Goal: Use online tool/utility: Utilize a website feature to perform a specific function

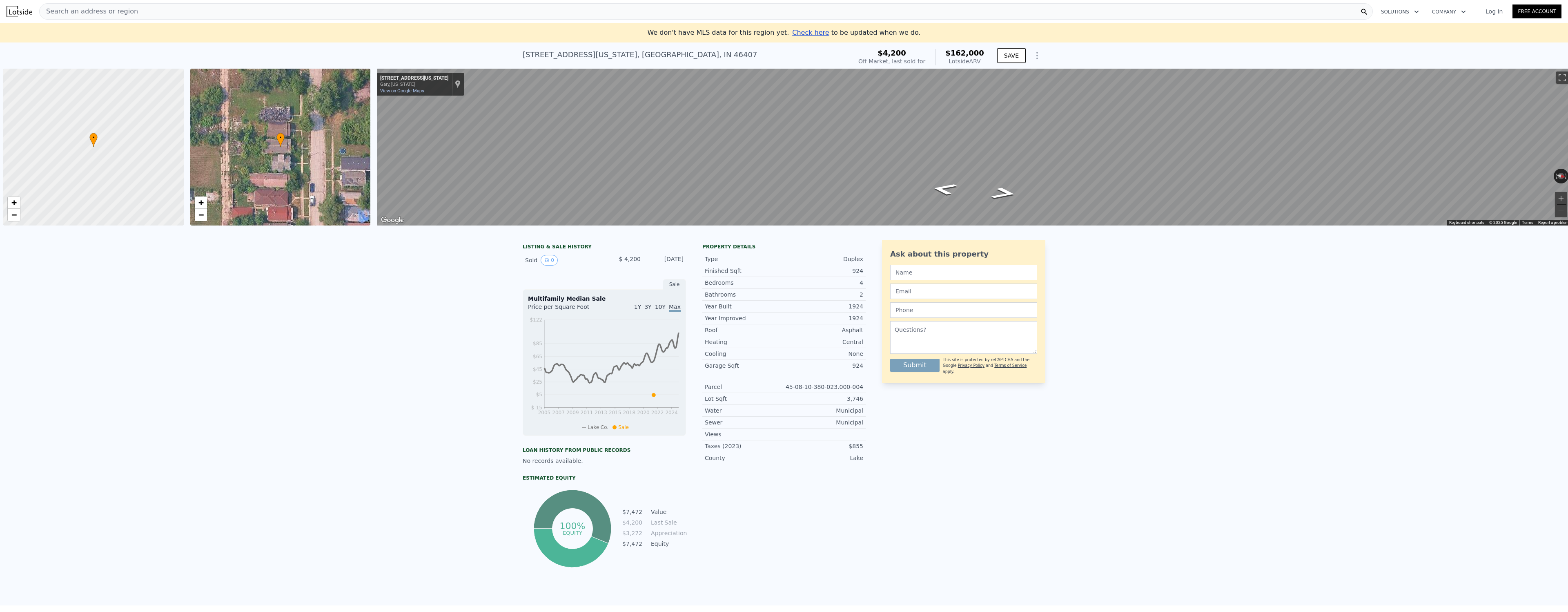
click at [155, 11] on div "Search an address or region" at bounding box center [705, 11] width 1334 height 16
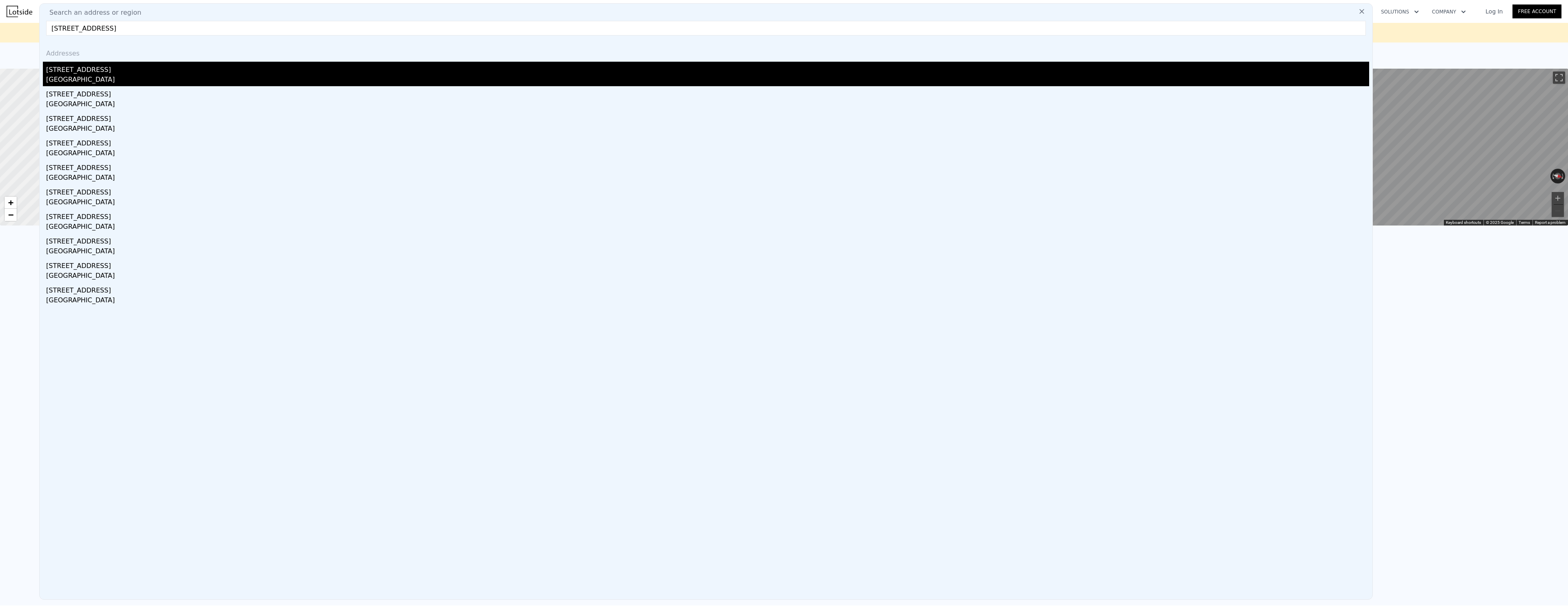
type input "[STREET_ADDRESS]"
click at [100, 76] on div "[GEOGRAPHIC_DATA]" at bounding box center [708, 80] width 1323 height 12
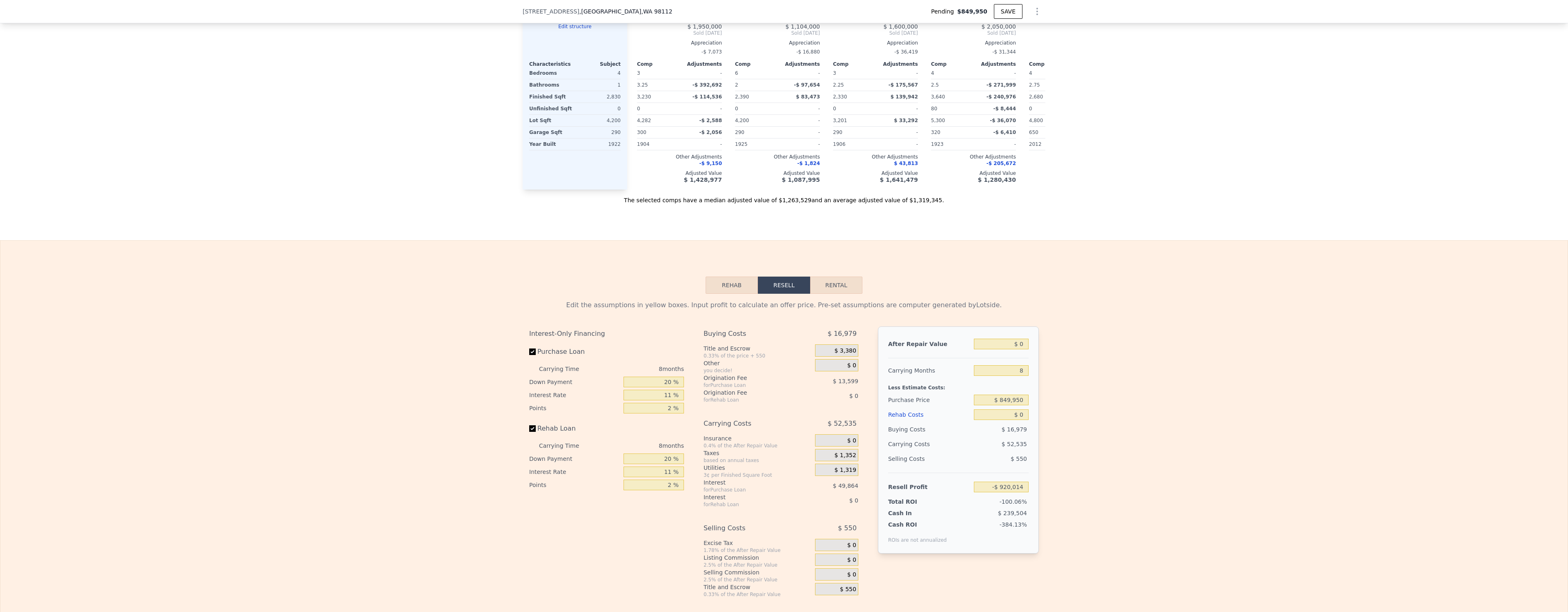
scroll to position [1169, 0]
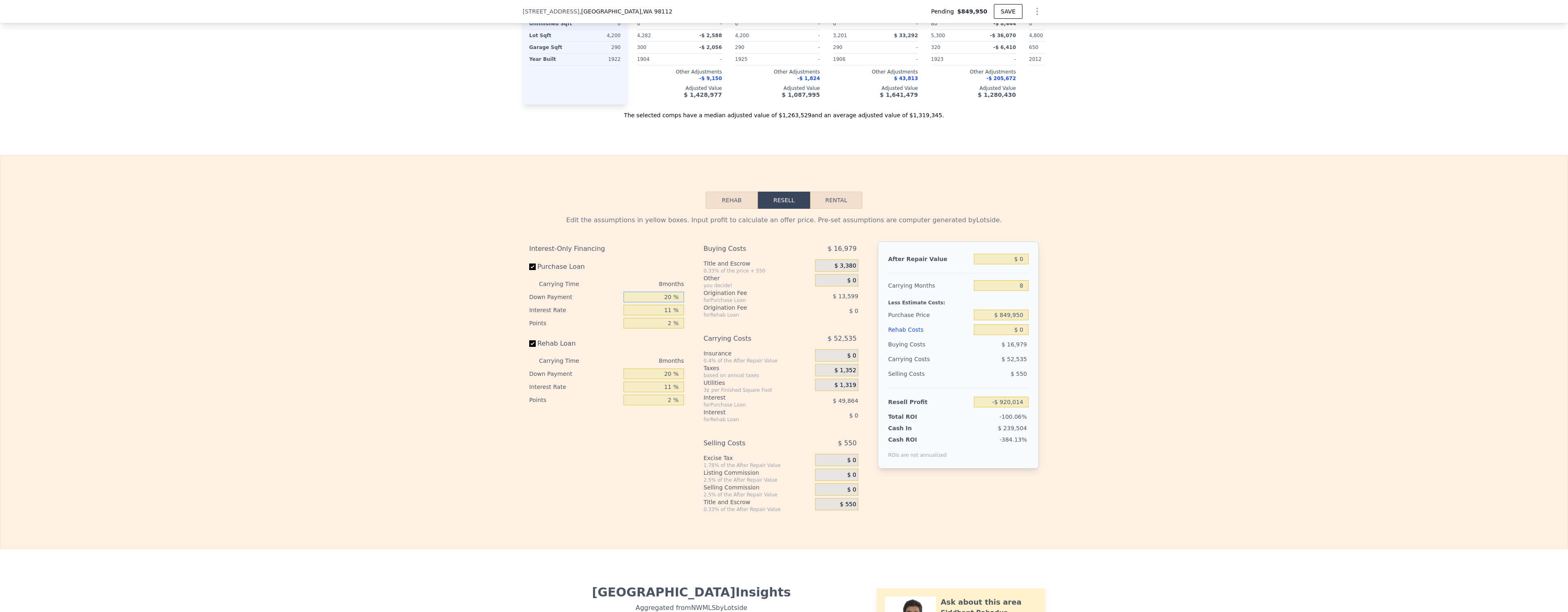
drag, startPoint x: 660, startPoint y: 297, endPoint x: 680, endPoint y: 297, distance: 20.0
click at [680, 297] on input "20 %" at bounding box center [653, 297] width 60 height 10
type input "15 %"
type input "-$ 923,984"
type input "15 %"
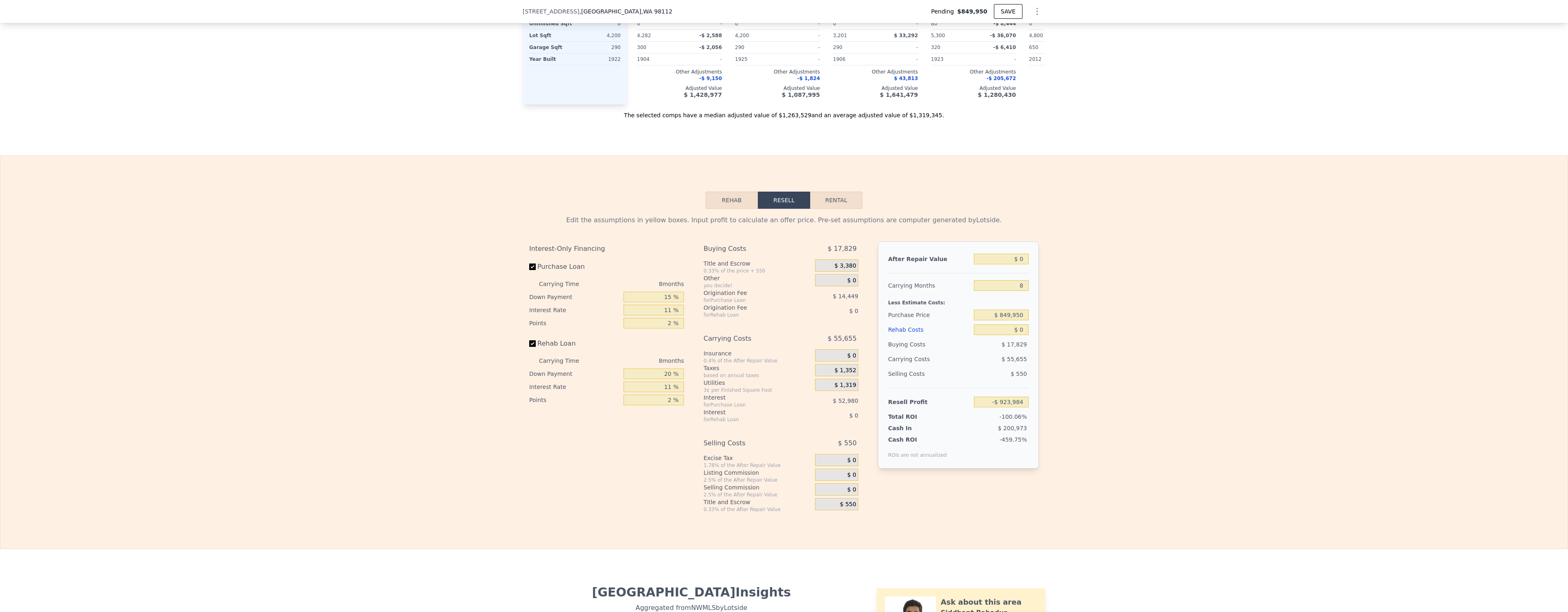
click at [1065, 294] on div "Edit the assumptions in yellow boxes. Input profit to calculate an offer price.…" at bounding box center [784, 361] width 1567 height 304
click at [1013, 258] on input "$ 0" at bounding box center [1001, 259] width 55 height 10
type input "$ 60"
type input "-$ 923,929"
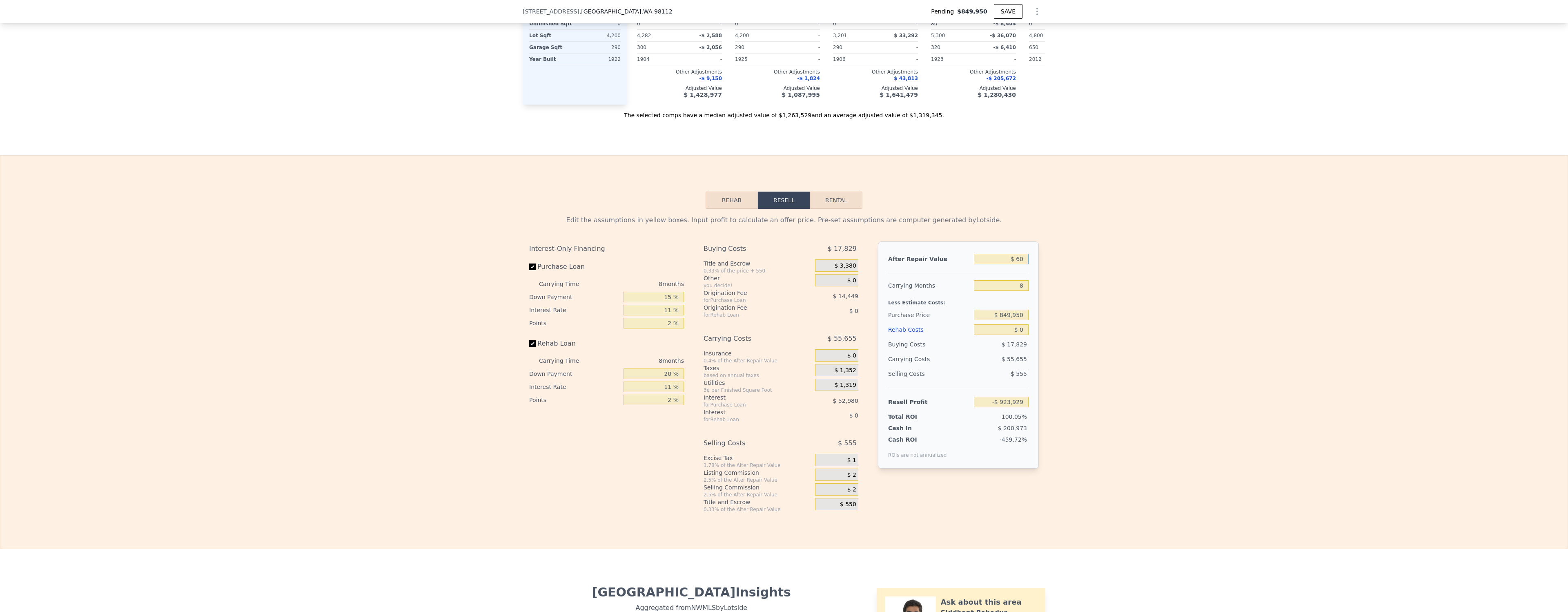
type input "$ 6"
type input "-$ 923,978"
type input "$ 16"
type input "-$ 923,968"
type input "$ 160"
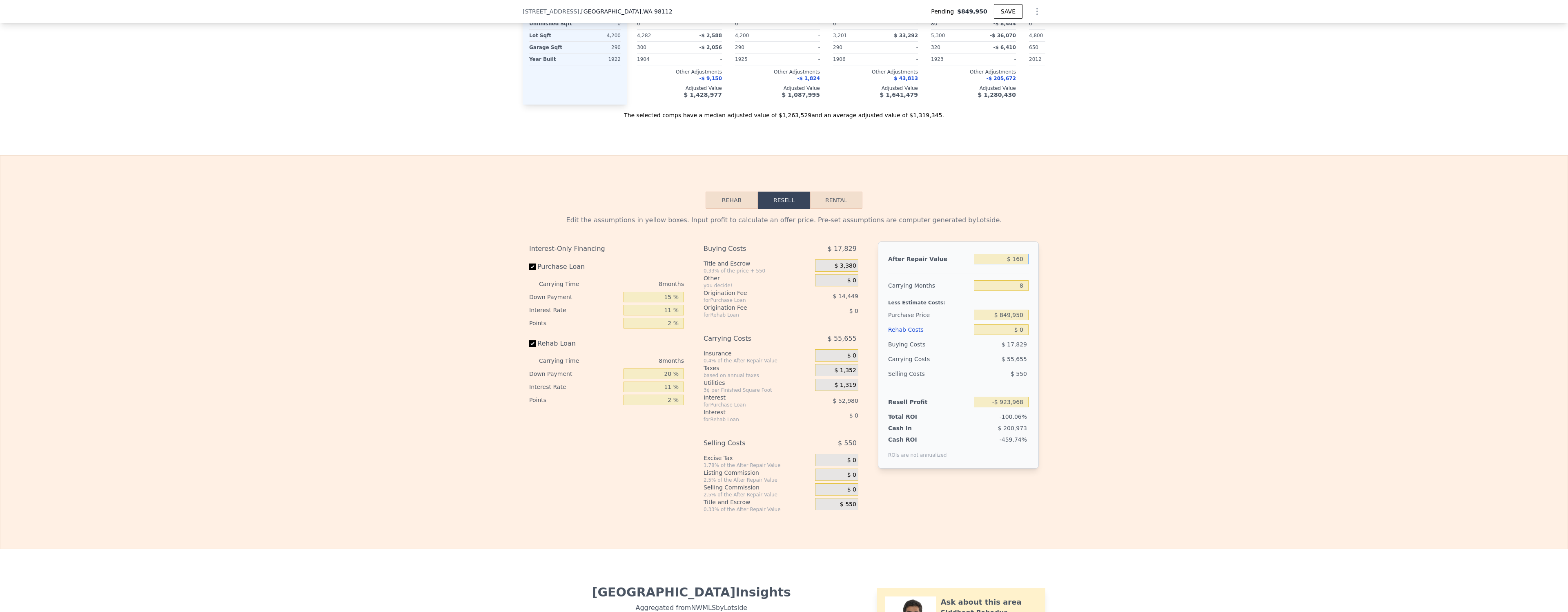
type input "-$ 923,836"
type input "$ 1,600"
type input "-$ 922,501"
type input "$ 16,000"
type input "-$ 909,165"
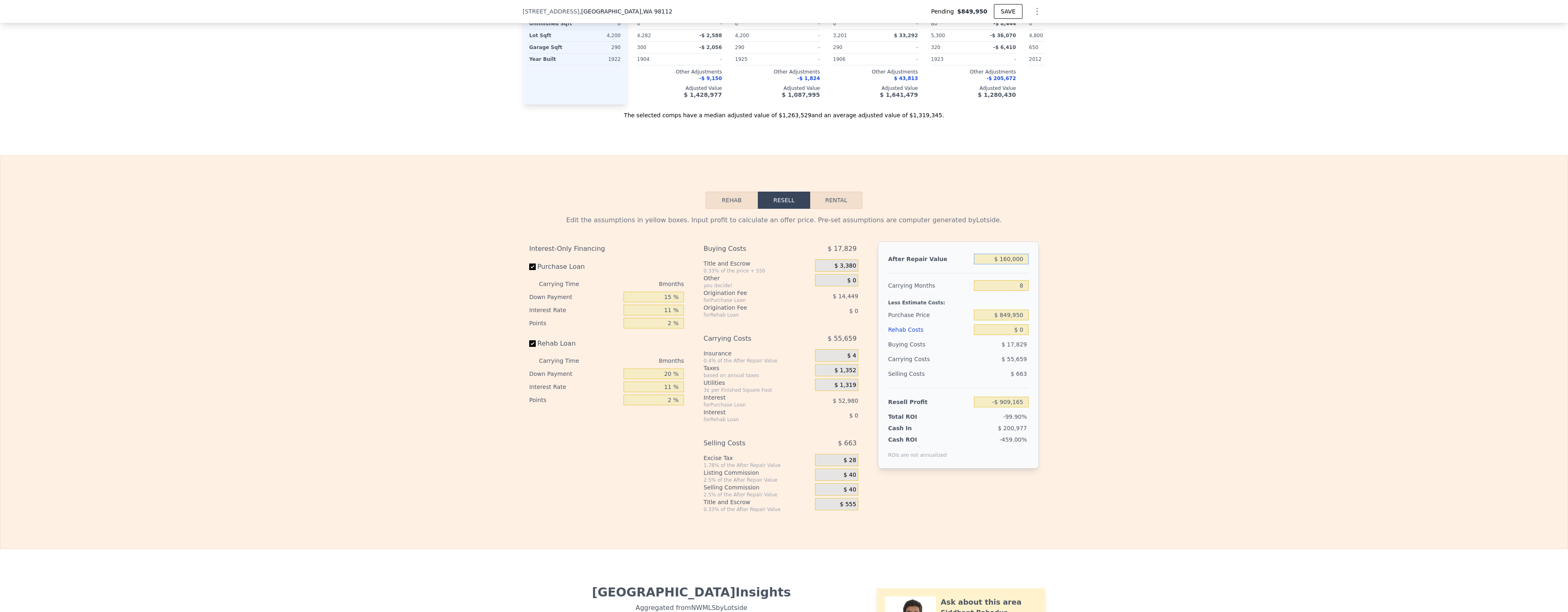
type input "$ 1,600,000"
type input "$ 557,941"
type input "$ 1,600,000"
drag, startPoint x: 1180, startPoint y: 286, endPoint x: 1175, endPoint y: 286, distance: 5.0
click at [1180, 286] on div "Edit the assumptions in yellow boxes. Input profit to calculate an offer price.…" at bounding box center [784, 361] width 1567 height 304
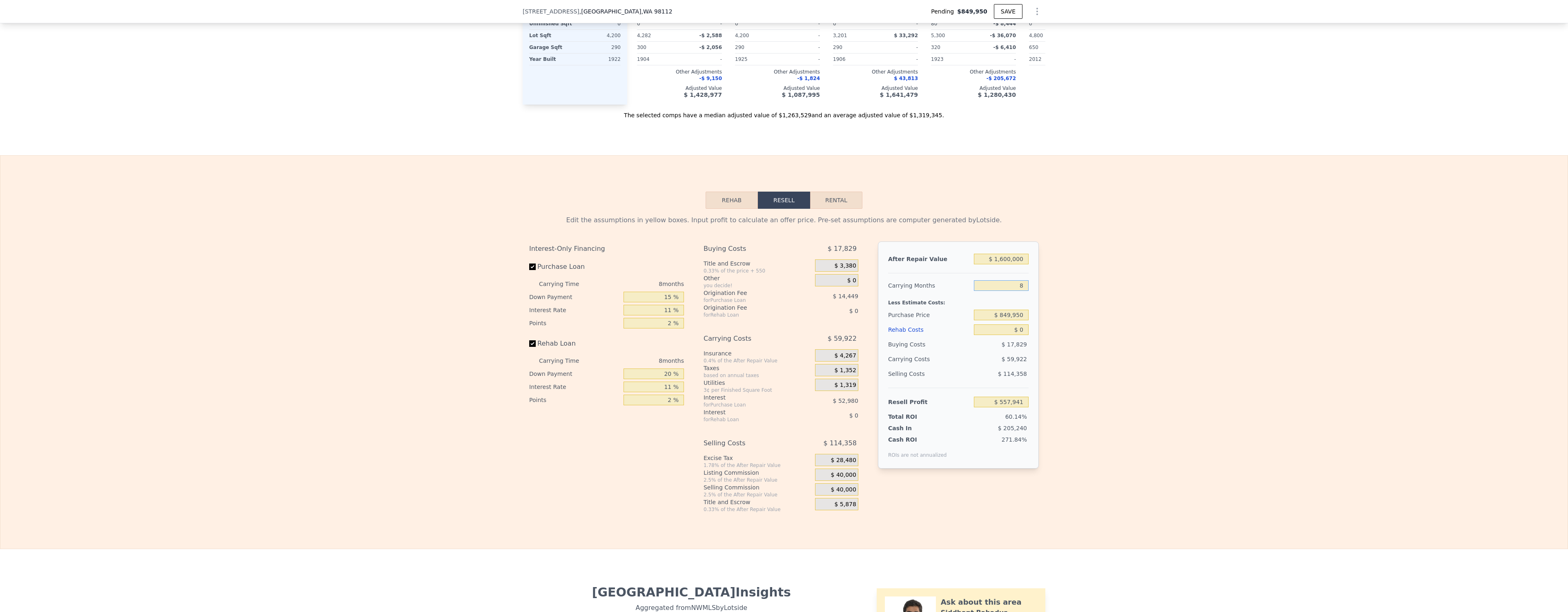
drag, startPoint x: 1017, startPoint y: 285, endPoint x: 1029, endPoint y: 285, distance: 12.0
click at [1029, 285] on div "After Repair Value $ 1,600,000 Carrying Months 8 Less Estimate Costs: Purchase …" at bounding box center [958, 354] width 161 height 227
type input "7"
type input "$ 565,432"
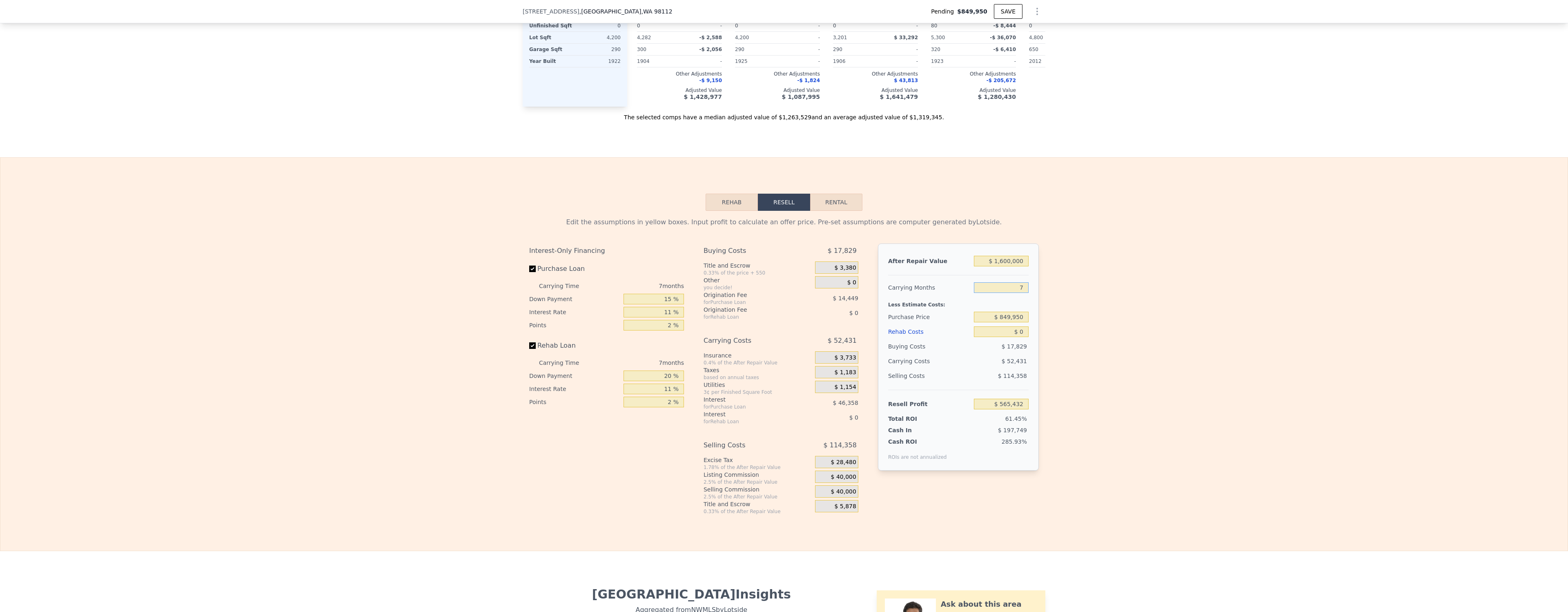
type input "7"
click at [1171, 292] on div "Edit the assumptions in yellow boxes. Input profit to calculate an offer price.…" at bounding box center [784, 362] width 1567 height 304
click at [1013, 315] on input "$ 849,950" at bounding box center [1001, 317] width 55 height 10
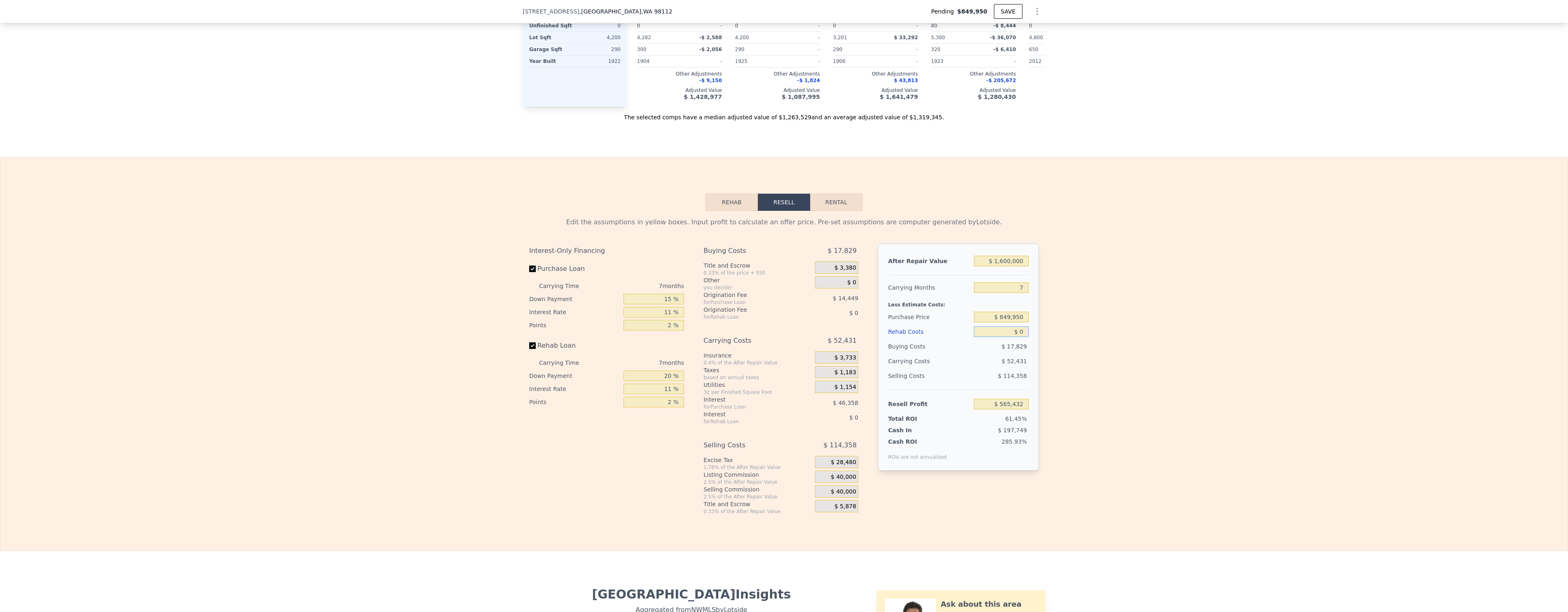
click at [1017, 332] on input "$ 0" at bounding box center [1001, 331] width 55 height 10
drag, startPoint x: 1017, startPoint y: 332, endPoint x: 1166, endPoint y: 329, distance: 149.0
click at [1017, 332] on input "$ 0" at bounding box center [1001, 331] width 55 height 10
type input "$ 35"
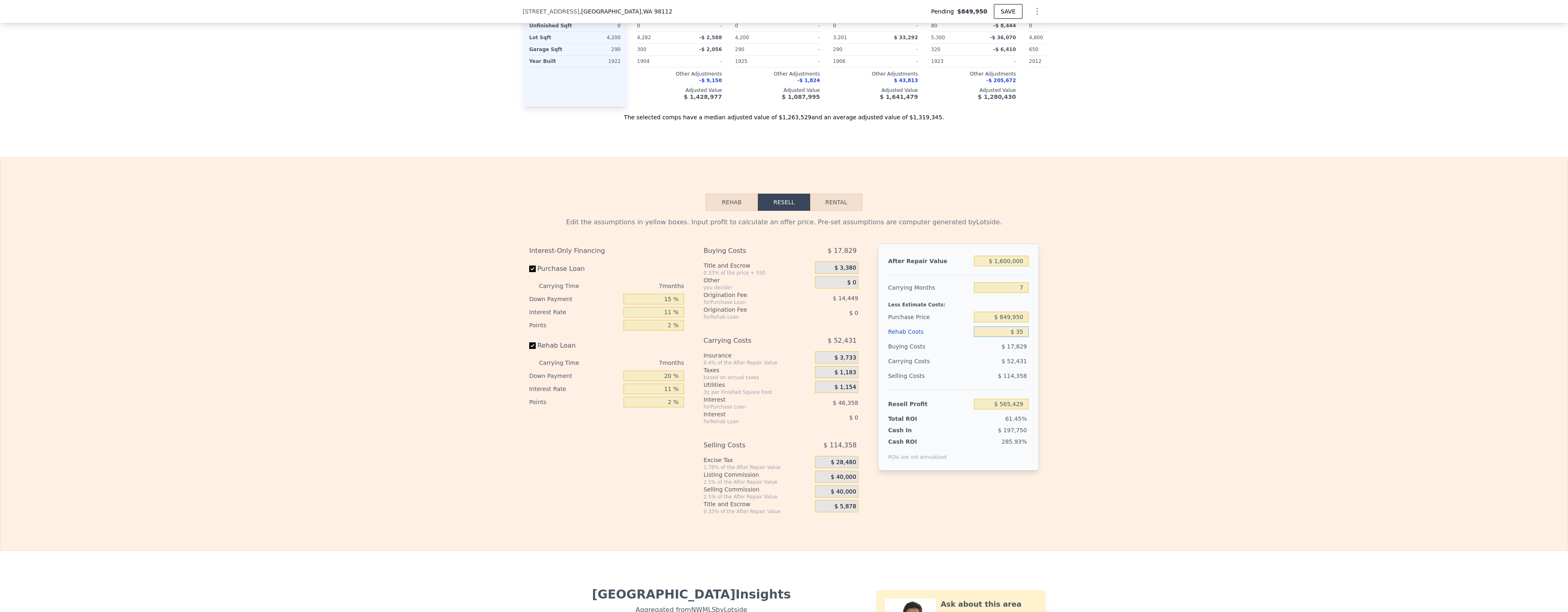
type input "$ 565,396"
type input "$ 350"
type input "$ 565,055"
type input "$ 3,500"
type input "$ 561,694"
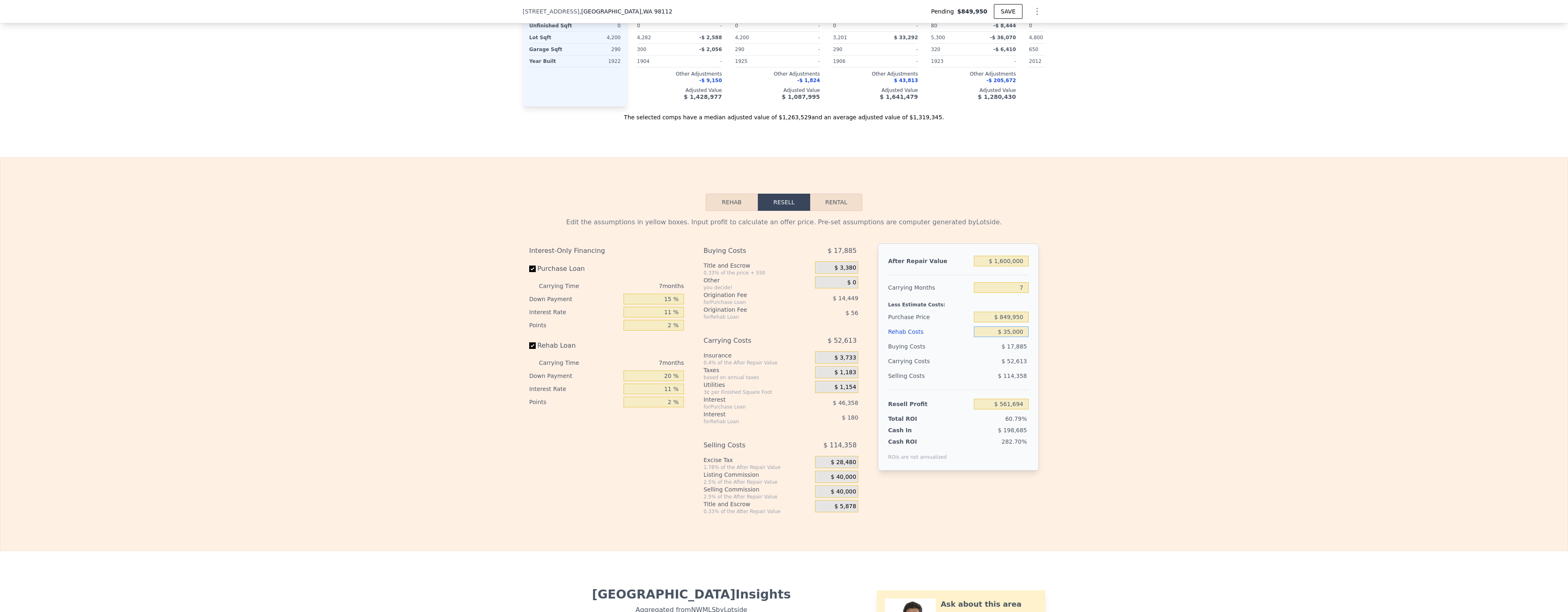
type input "$ 350,000"
type input "$ 191,863"
type input "$ 350,000"
click at [1258, 328] on div "Edit the assumptions in yellow boxes. Input profit to calculate an offer price.…" at bounding box center [784, 362] width 1567 height 304
click at [1016, 318] on input "$ 849,950" at bounding box center [1001, 317] width 55 height 10
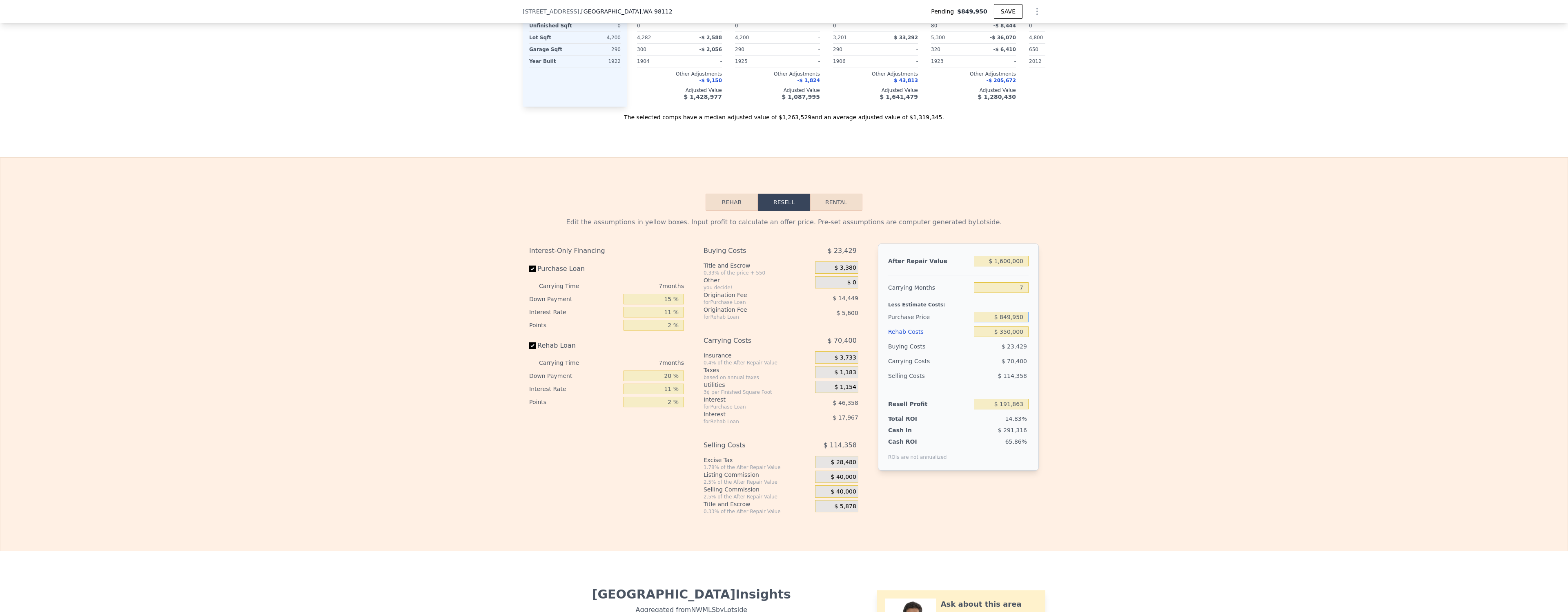
click at [1016, 318] on input "$ 849,950" at bounding box center [1001, 317] width 55 height 10
type input "$ 820,000"
click at [1164, 314] on div "Edit the assumptions in yellow boxes. Input profit to calculate an offer price.…" at bounding box center [784, 362] width 1567 height 304
type input "$ 224,059"
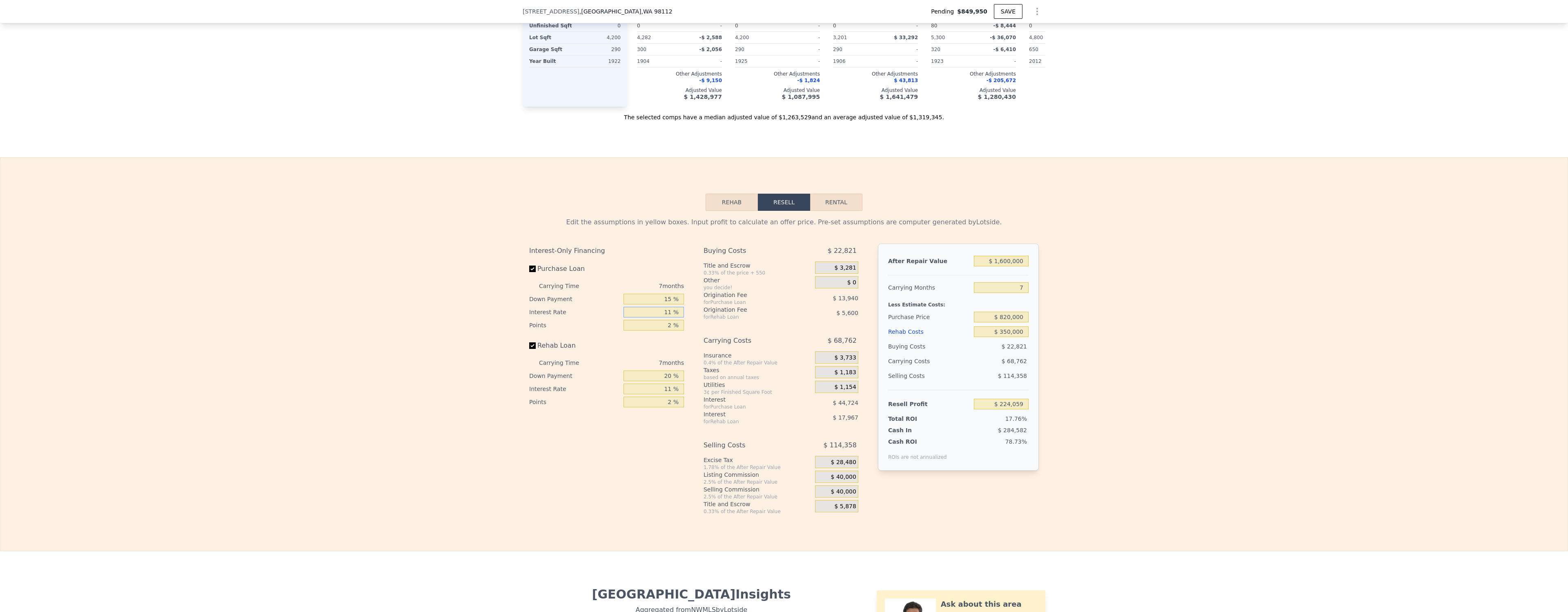
drag, startPoint x: 664, startPoint y: 311, endPoint x: 685, endPoint y: 312, distance: 21.0
click at [685, 312] on div "Interest-Only Financing Purchase Loan Carrying Time 7 months Down Payment 15 % …" at bounding box center [609, 379] width 161 height 271
type input "10 %"
type input "$ 228,126"
type input "10 %"
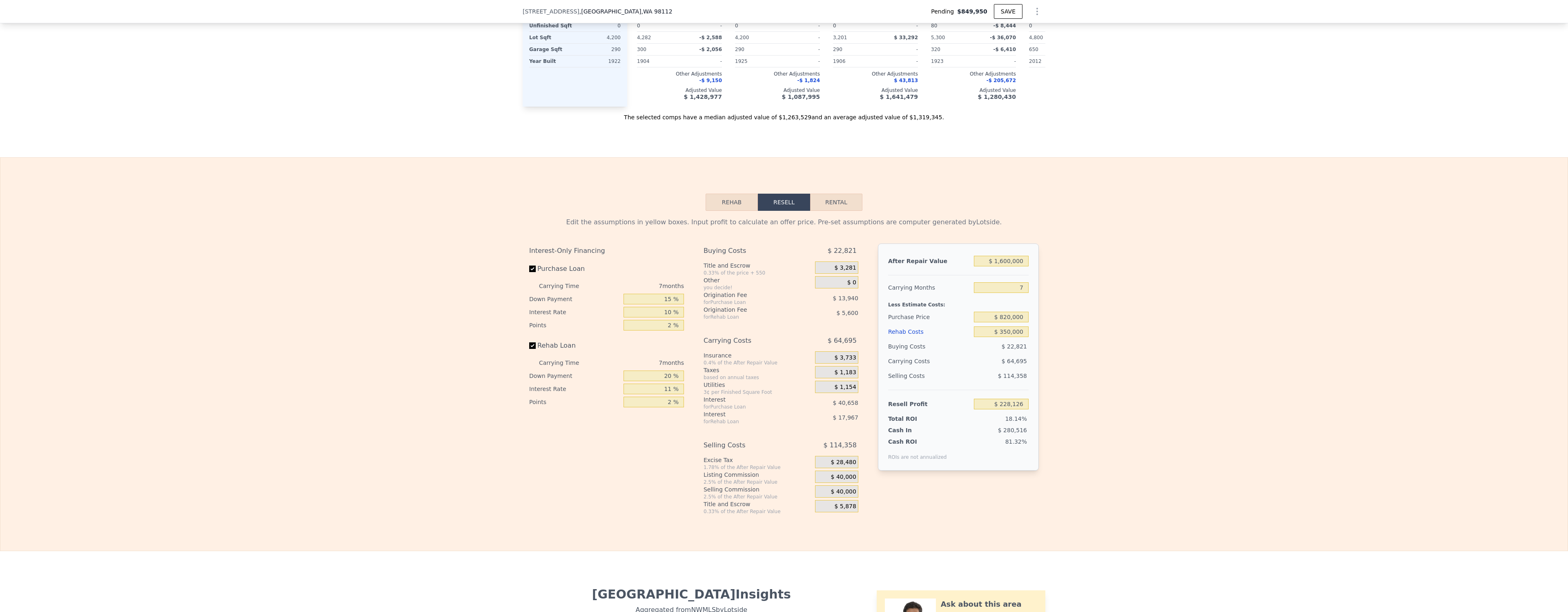
click at [1206, 368] on div "Edit the assumptions in yellow boxes. Input profit to calculate an offer price.…" at bounding box center [784, 362] width 1567 height 304
drag, startPoint x: 660, startPoint y: 328, endPoint x: 690, endPoint y: 327, distance: 30.0
click at [690, 327] on div "Interest-Only Financing Purchase Loan Carrying Time 7 months Down Payment 15 % …" at bounding box center [783, 379] width 509 height 271
type input "0. %"
type input "$ 242,066"
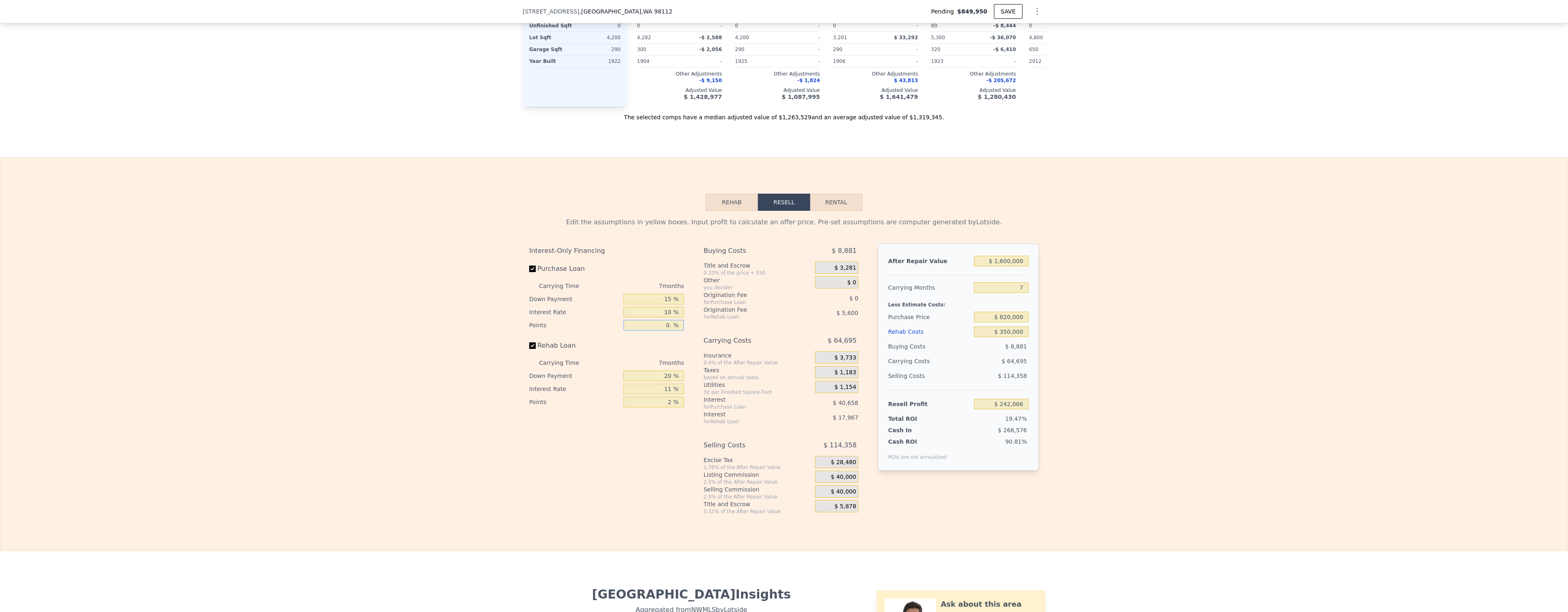
type input "0.5 %"
type input "$ 238,581"
type input "0.5 %"
click at [1158, 348] on div "Edit the assumptions in yellow boxes. Input profit to calculate an offer price.…" at bounding box center [784, 362] width 1567 height 304
drag, startPoint x: 665, startPoint y: 378, endPoint x: 684, endPoint y: 378, distance: 19.0
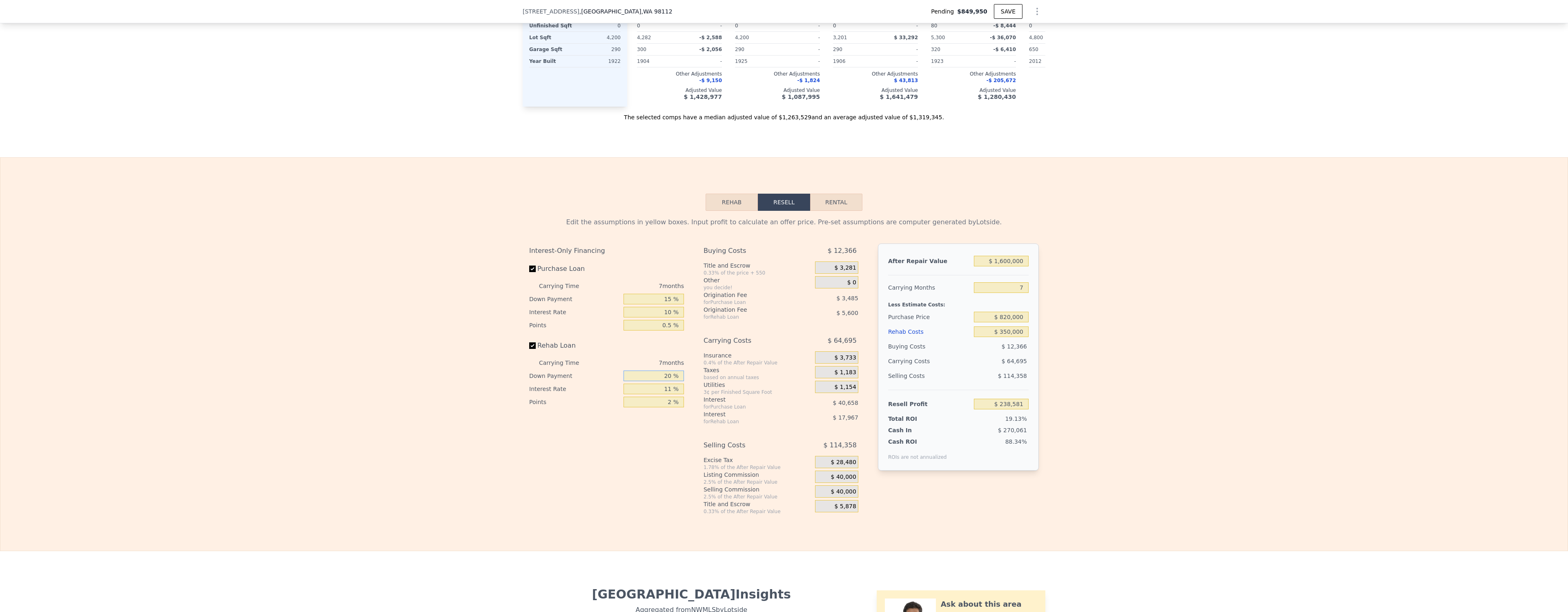
click at [684, 378] on input "20 %" at bounding box center [653, 375] width 60 height 10
type input "0 %"
type input "$ 232,694"
type input "0 %"
click at [646, 410] on div "Interest-Only Financing Purchase Loan Carrying Time 7 months Down Payment 15 % …" at bounding box center [609, 379] width 161 height 271
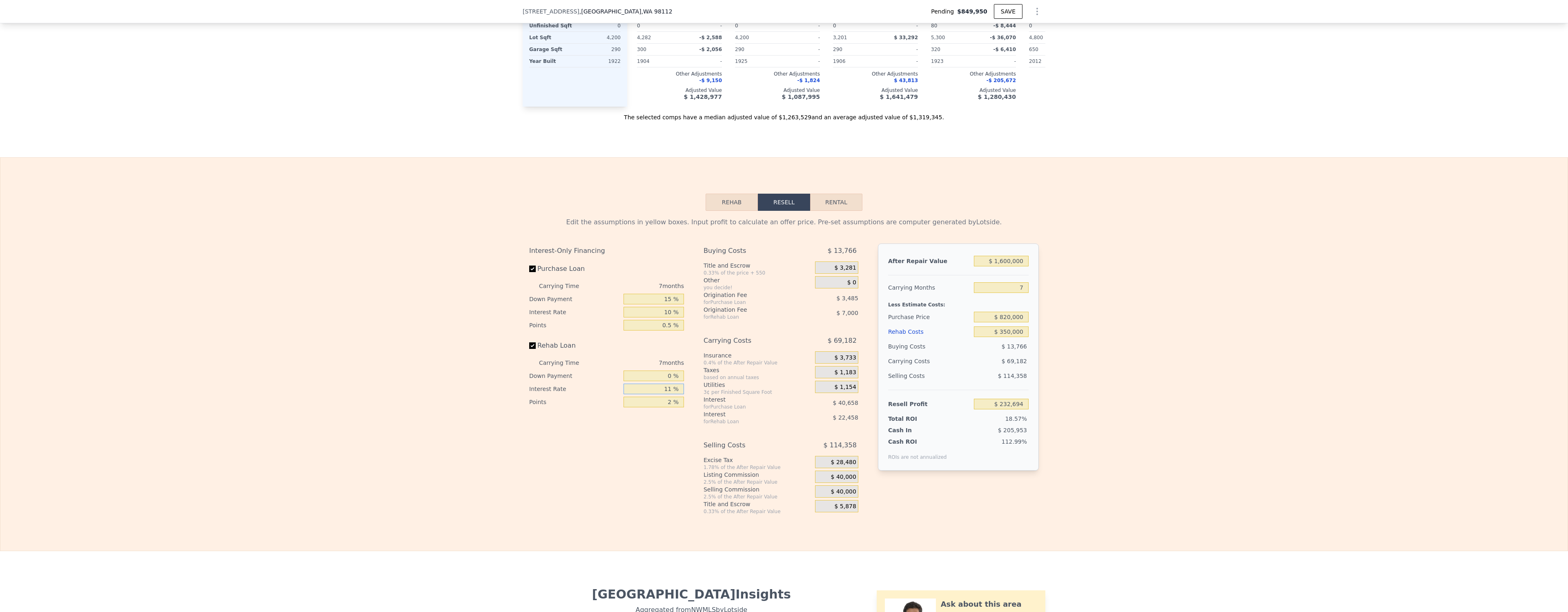
drag, startPoint x: 663, startPoint y: 391, endPoint x: 691, endPoint y: 391, distance: 28.0
click at [691, 391] on div "Interest-Only Financing Purchase Loan Carrying Time 7 months Down Payment 15 % …" at bounding box center [783, 379] width 509 height 271
type input "10 %"
type input "$ 234,731"
type input "10 %"
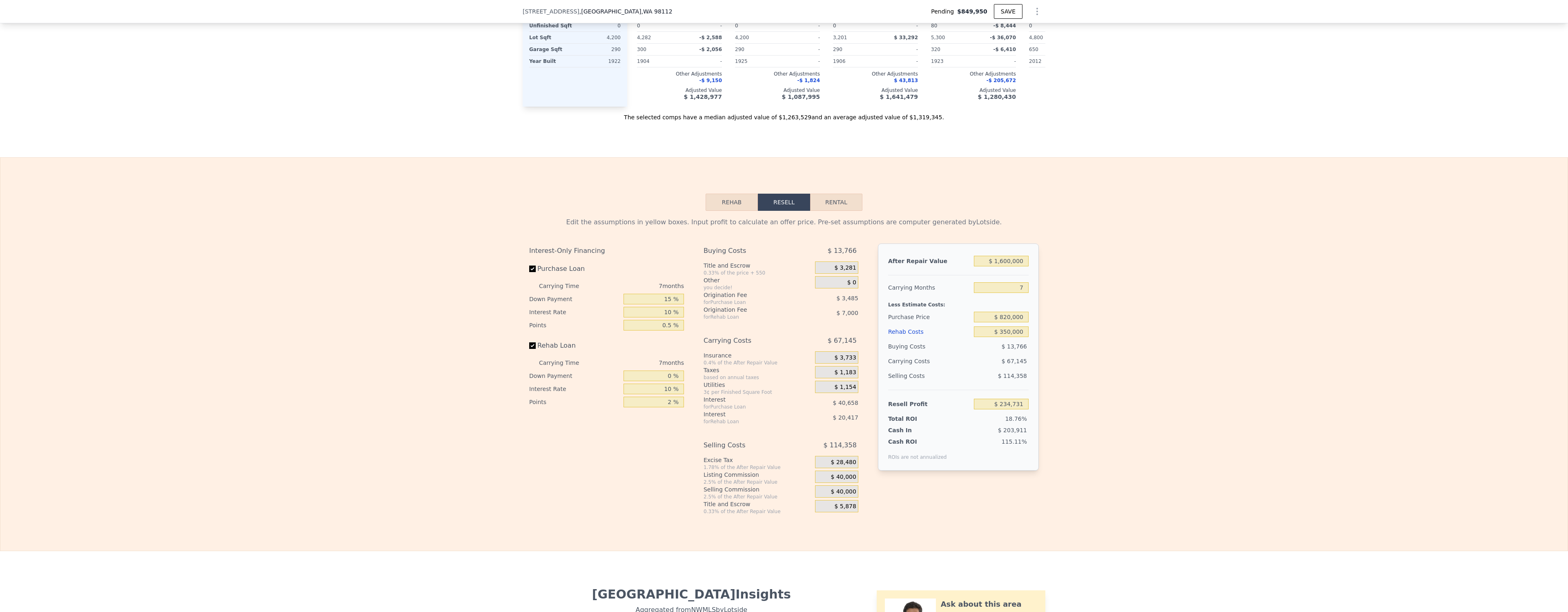
click at [660, 421] on div "Interest-Only Financing Purchase Loan Carrying Time 7 months Down Payment 15 % …" at bounding box center [609, 379] width 161 height 271
drag, startPoint x: 665, startPoint y: 403, endPoint x: 691, endPoint y: 401, distance: 26.1
click at [691, 401] on div "Interest-Only Financing Purchase Loan Carrying Time 7 months Down Payment 15 % …" at bounding box center [783, 379] width 509 height 271
type input ".5 %"
type input "$ 239,981"
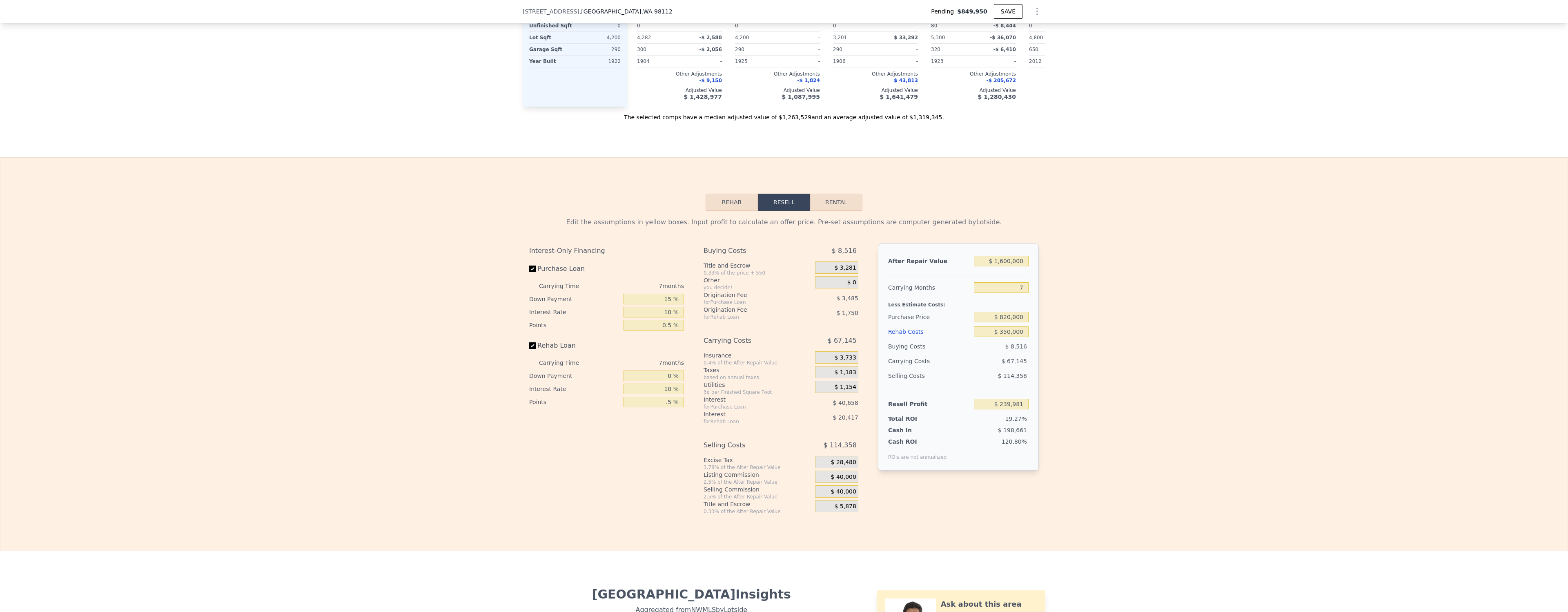
type input "0.5 %"
click at [1055, 378] on div "Edit the assumptions in yellow boxes. Input profit to calculate an offer price.…" at bounding box center [784, 362] width 1567 height 304
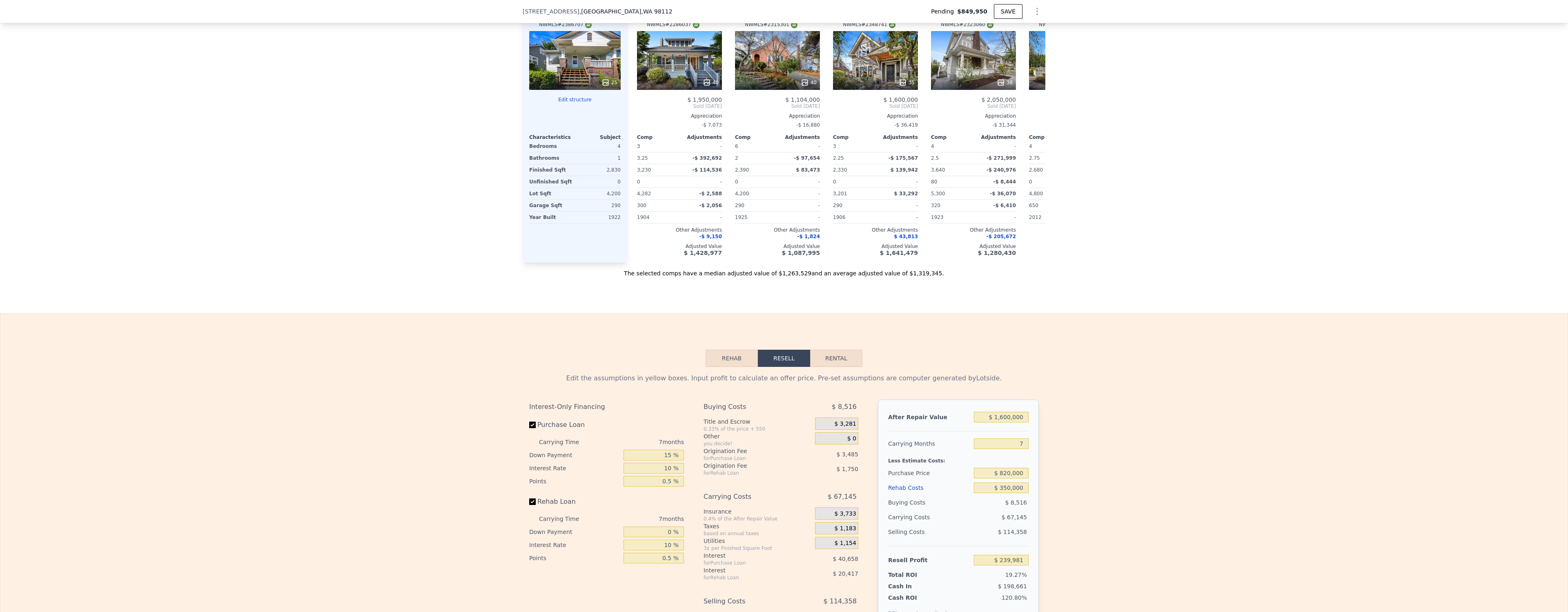
scroll to position [1124, 0]
